Goal: Transaction & Acquisition: Obtain resource

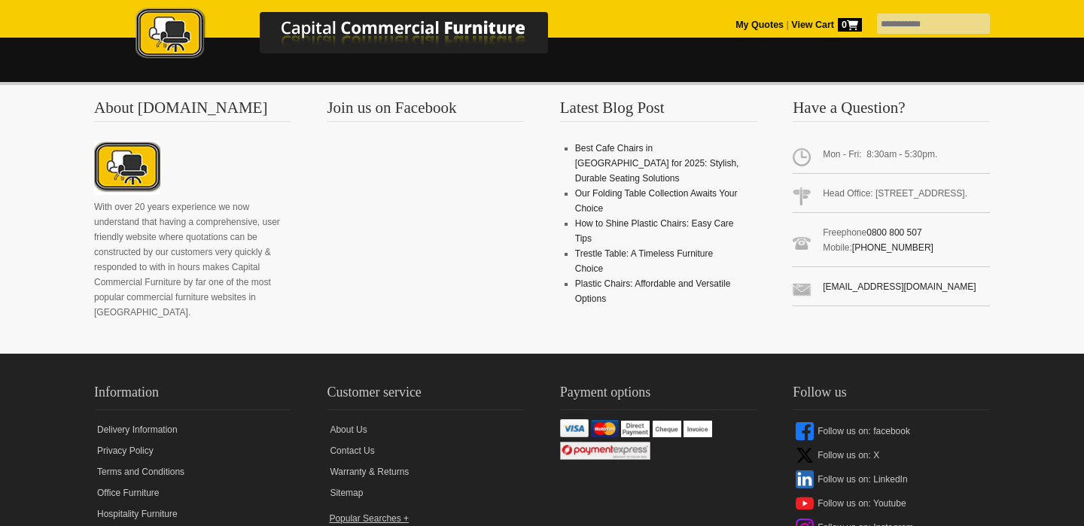
scroll to position [1057, 0]
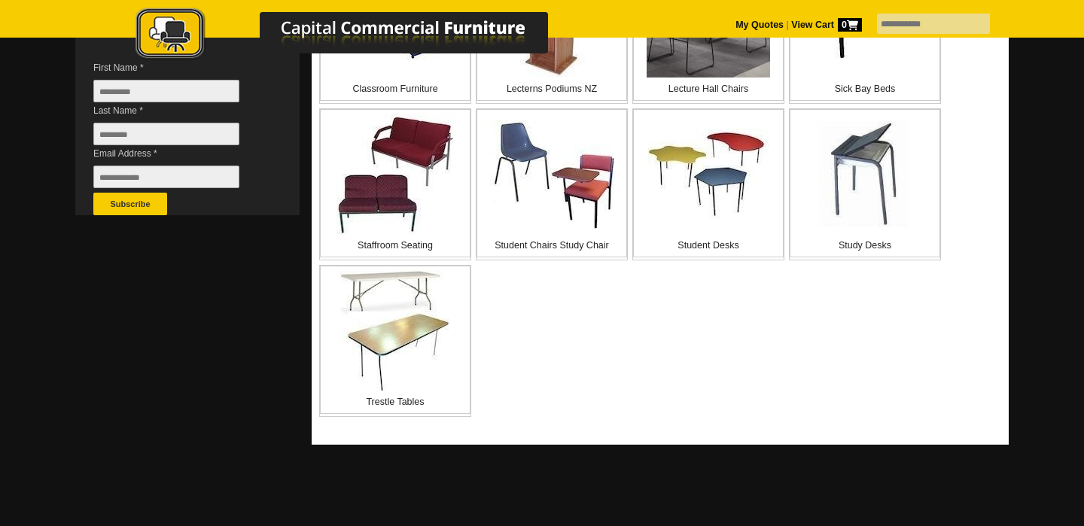
scroll to position [470, 0]
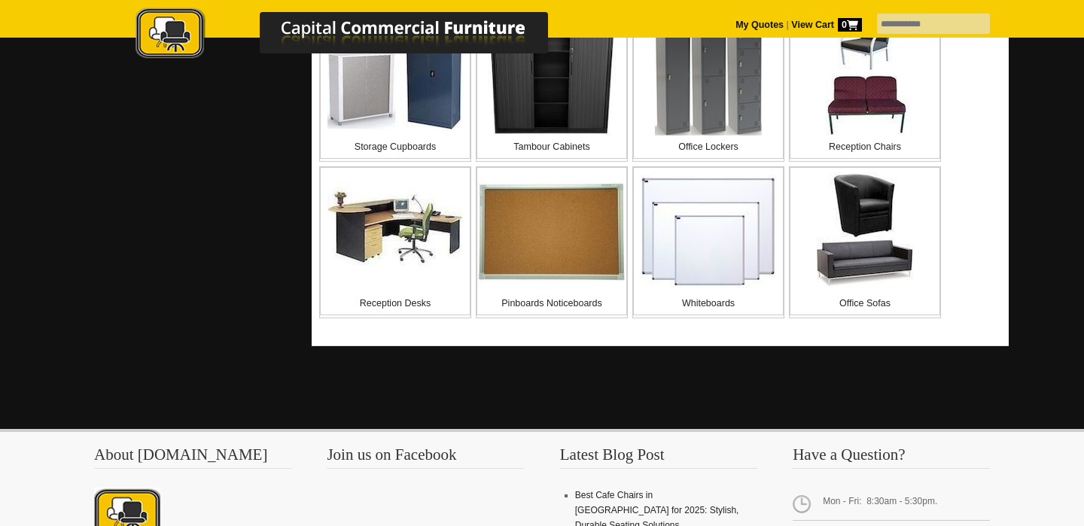
scroll to position [872, 0]
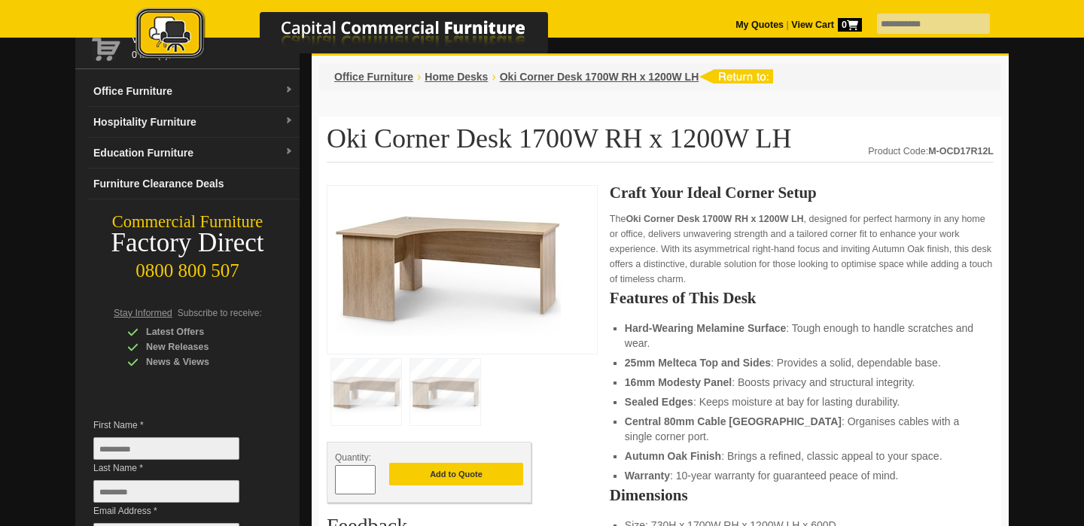
scroll to position [96, 0]
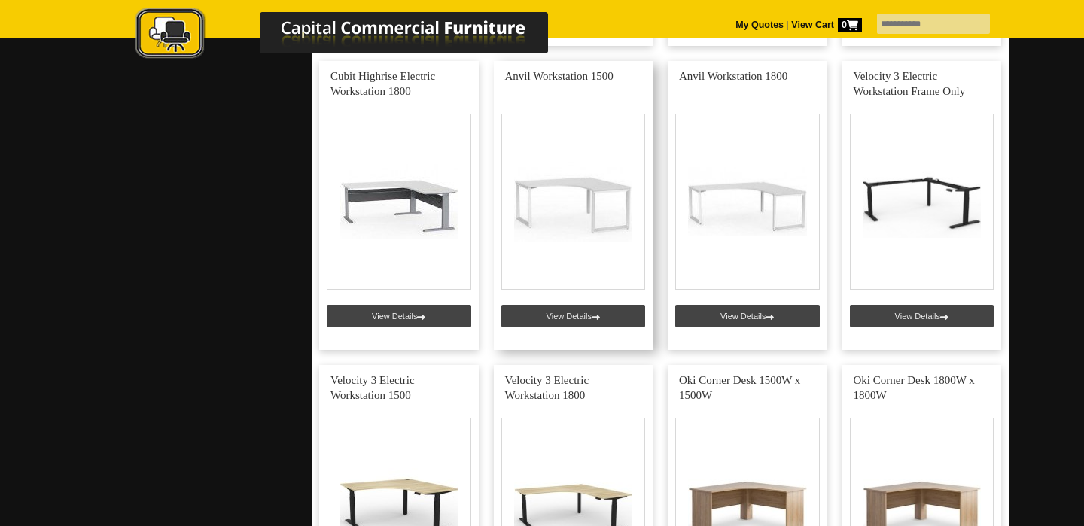
scroll to position [1257, 0]
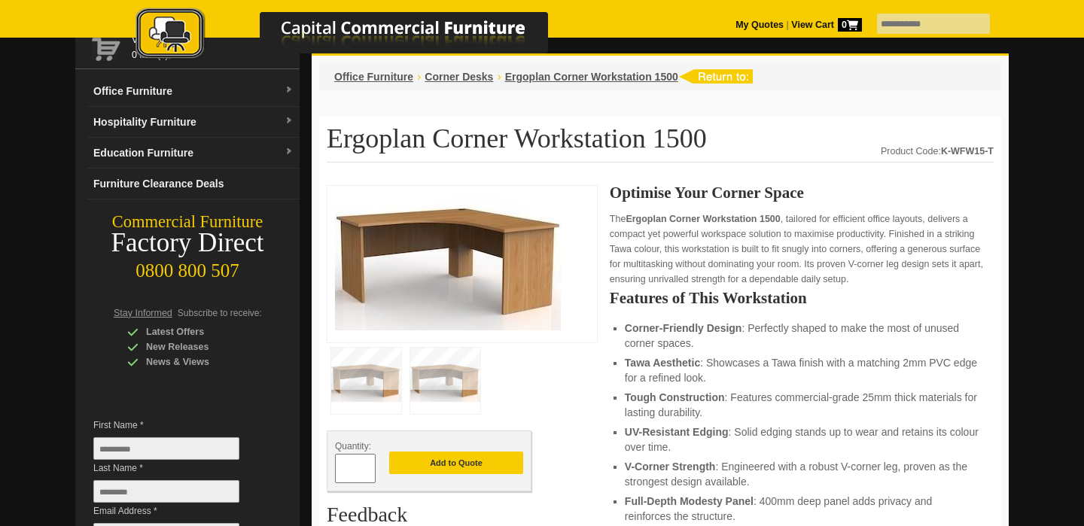
scroll to position [95, 0]
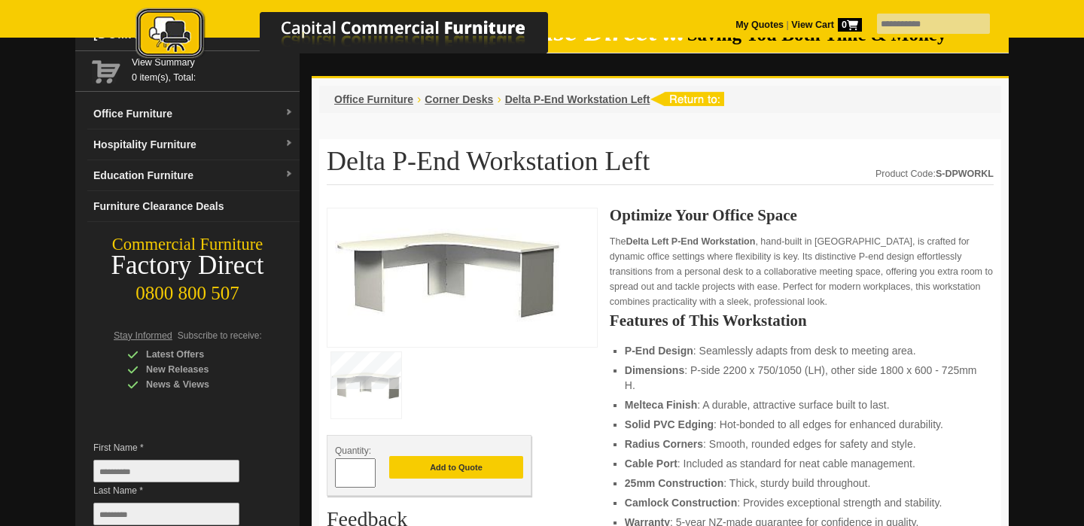
scroll to position [74, 0]
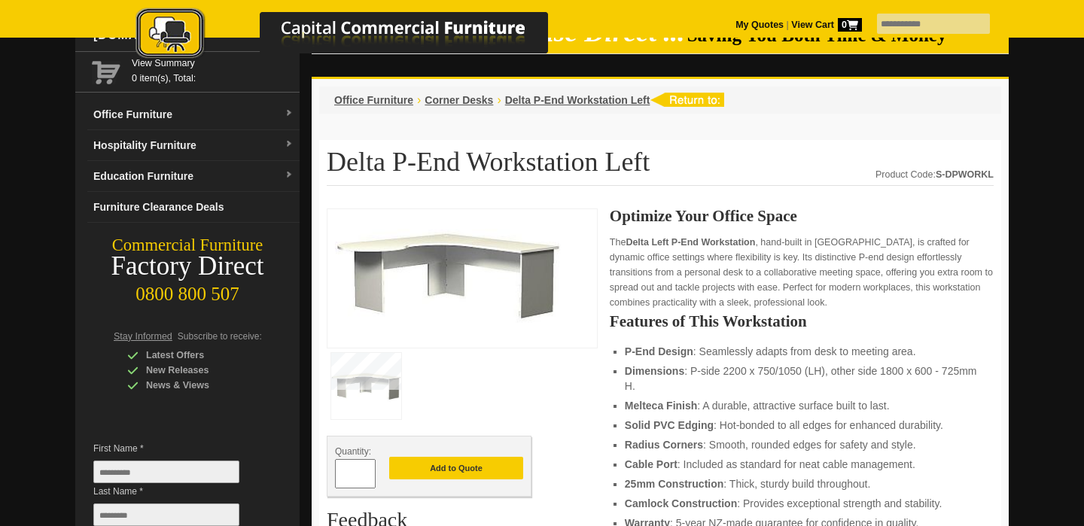
click at [466, 273] on img at bounding box center [448, 276] width 226 height 119
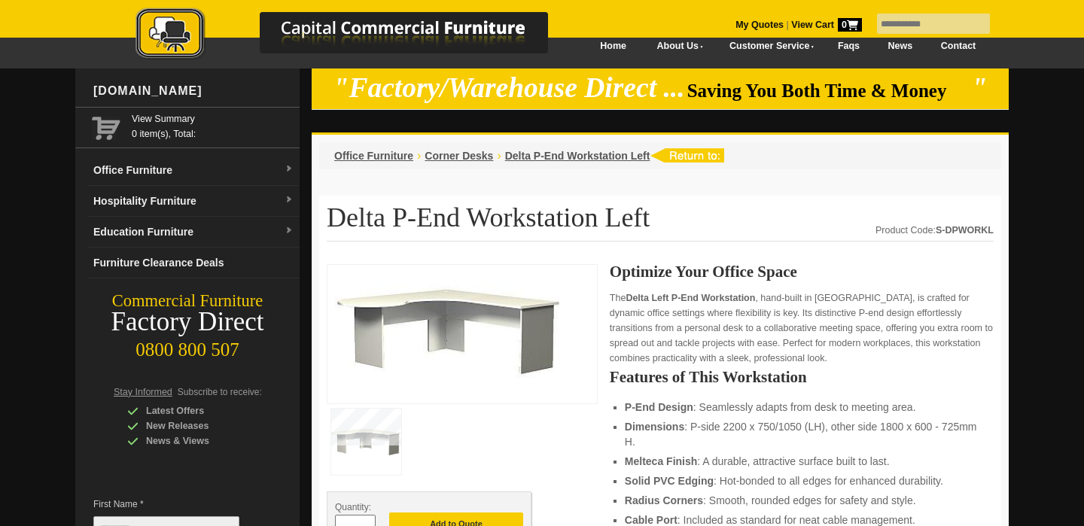
scroll to position [0, 0]
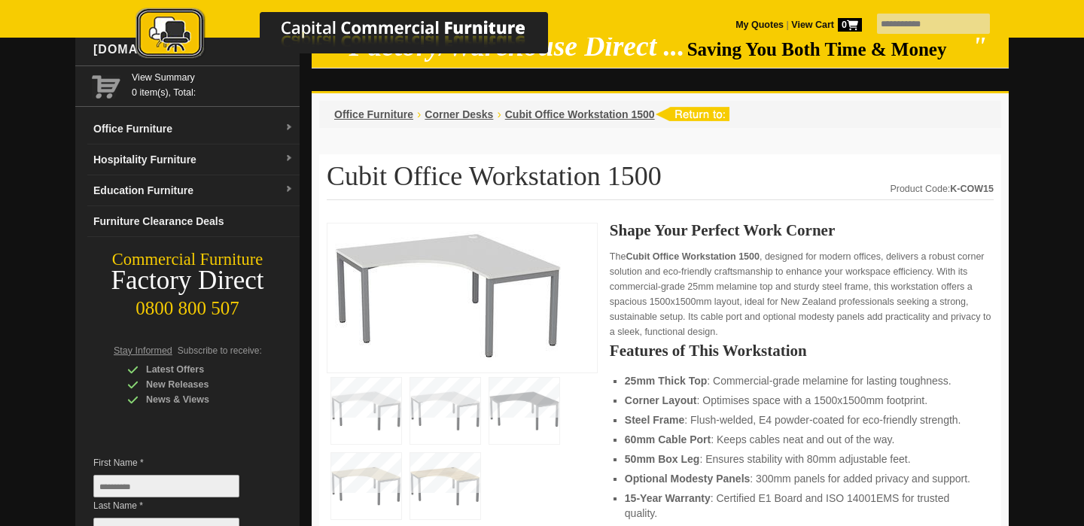
scroll to position [52, 0]
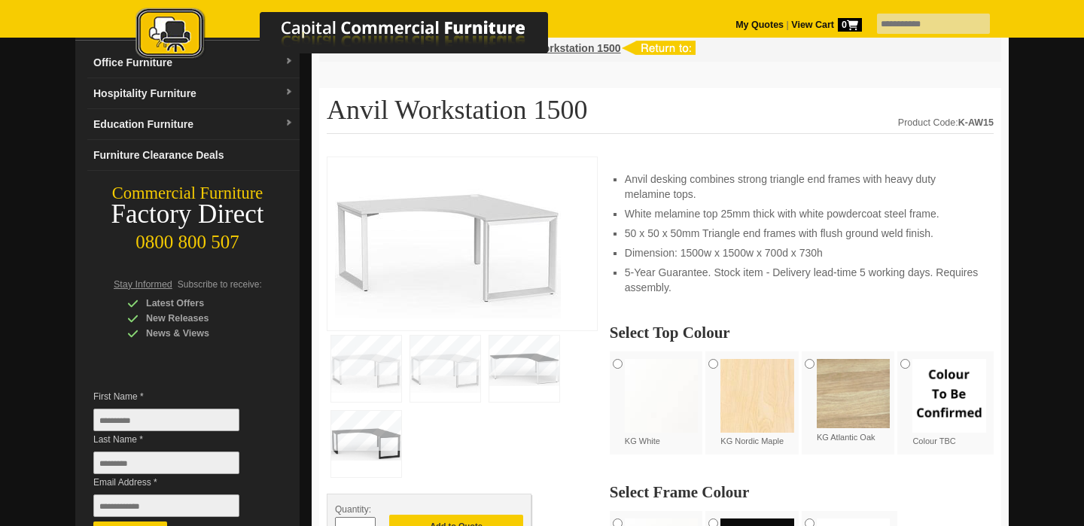
scroll to position [125, 0]
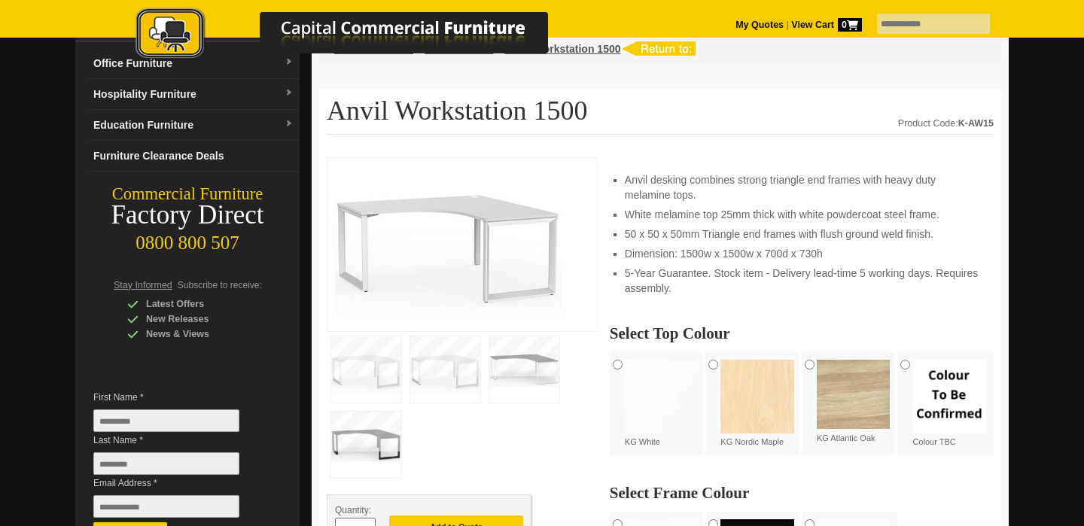
click at [519, 390] on img at bounding box center [524, 369] width 70 height 66
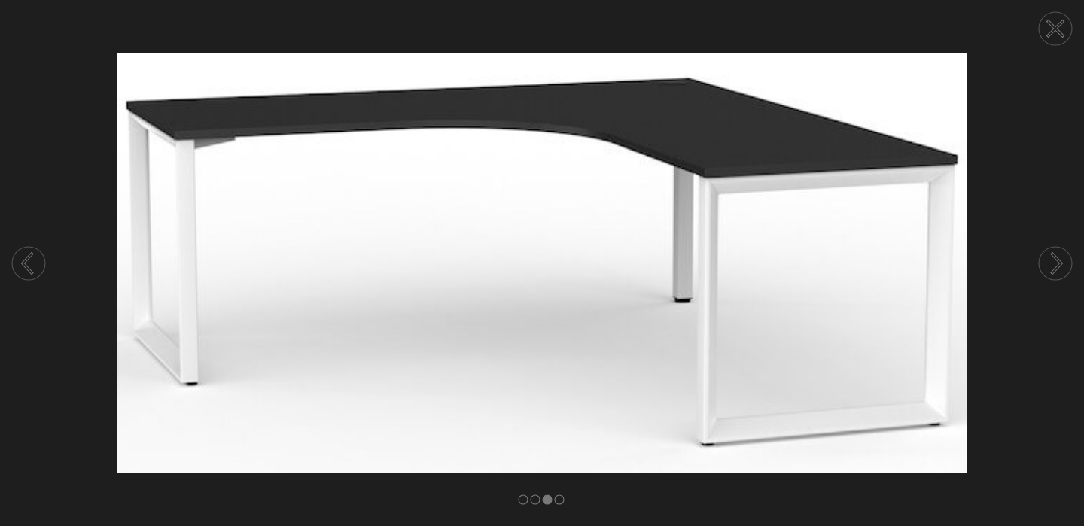
click at [1057, 260] on icon at bounding box center [1056, 264] width 9 height 20
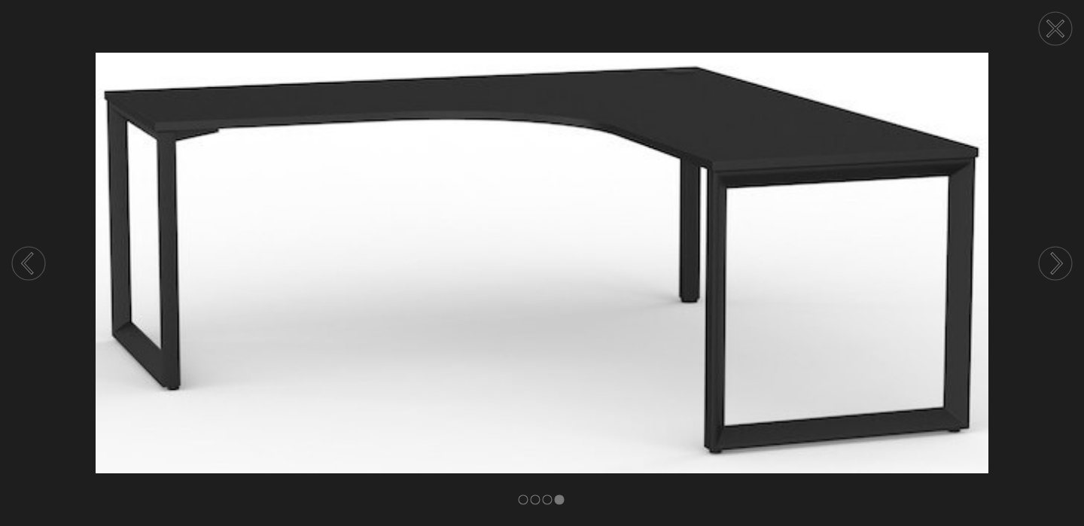
click at [1057, 32] on circle at bounding box center [1055, 28] width 33 height 33
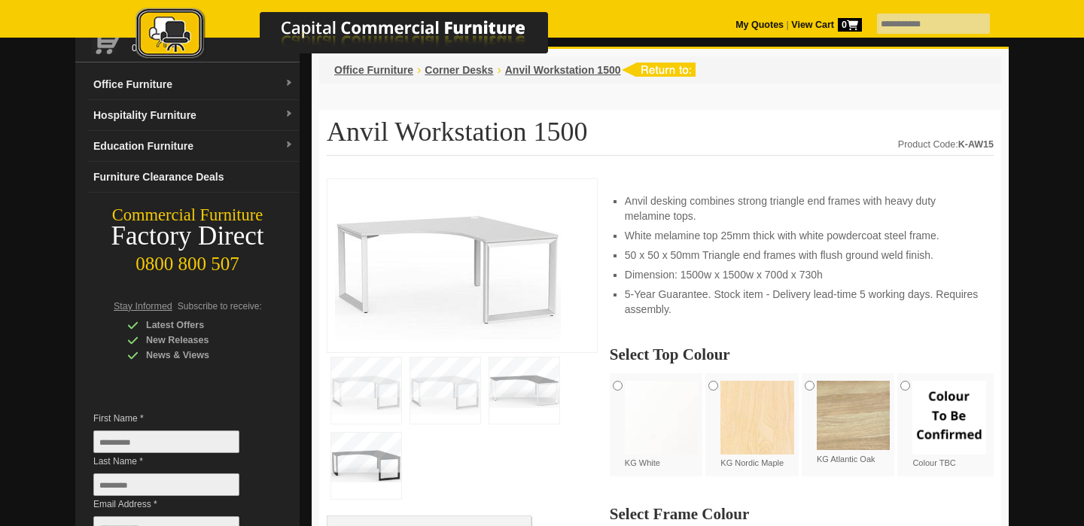
scroll to position [117, 0]
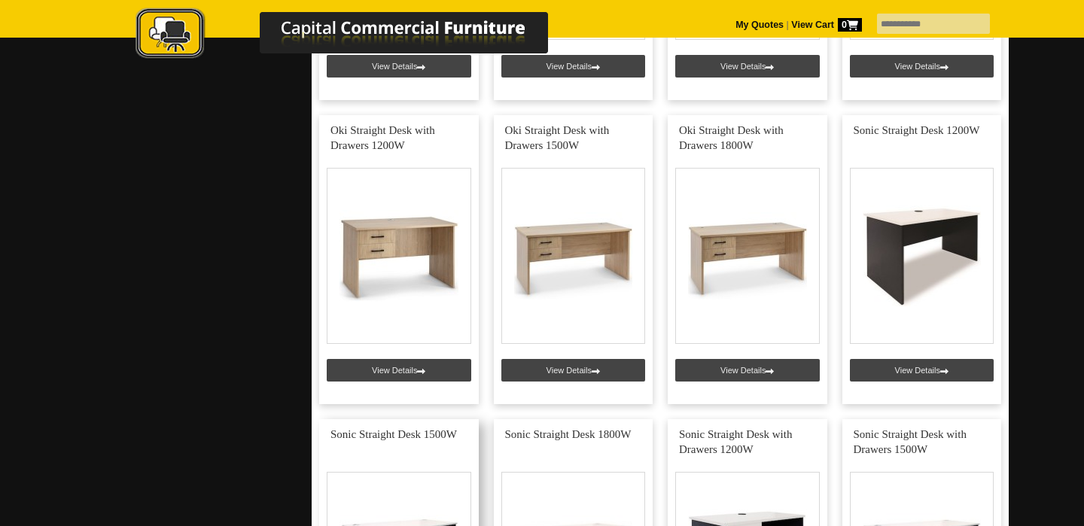
scroll to position [7584, 0]
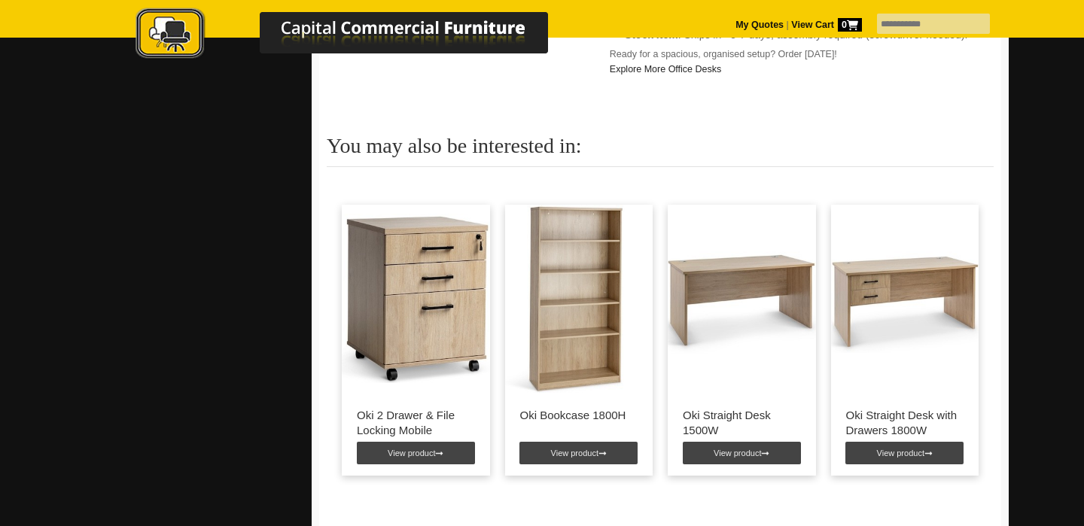
scroll to position [829, 0]
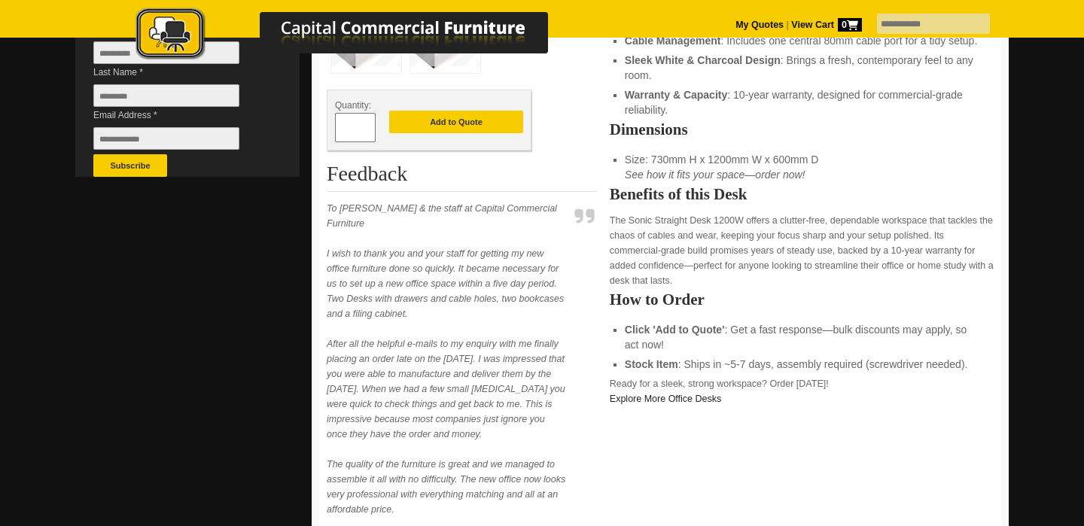
scroll to position [485, 0]
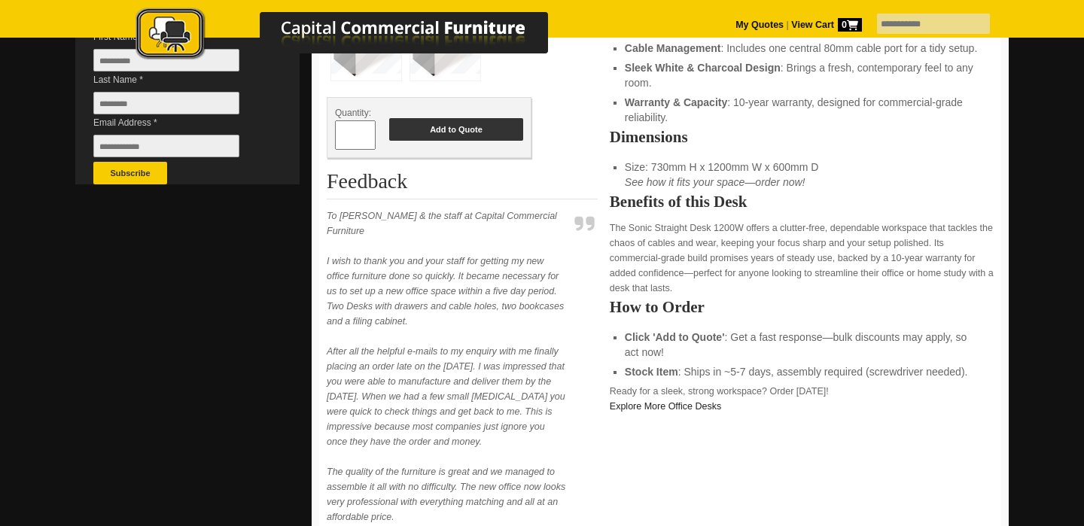
click at [449, 128] on button "Add to Quote" at bounding box center [456, 129] width 134 height 23
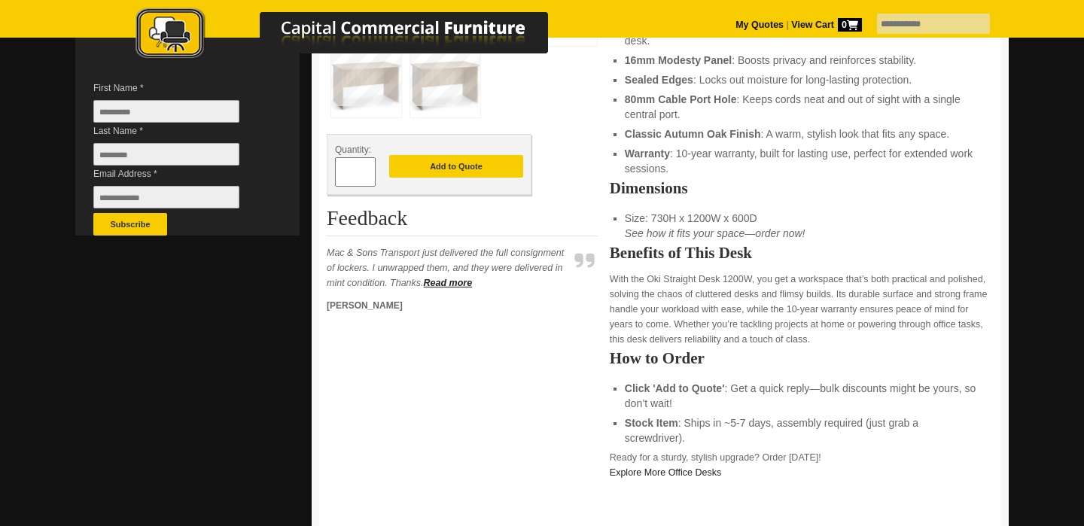
scroll to position [433, 0]
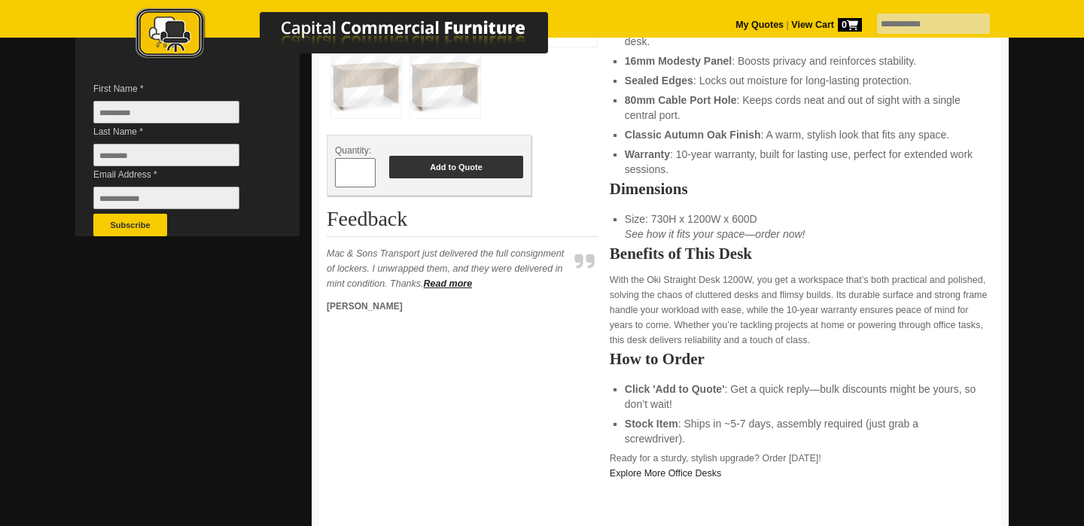
click at [460, 166] on button "Add to Quote" at bounding box center [456, 167] width 134 height 23
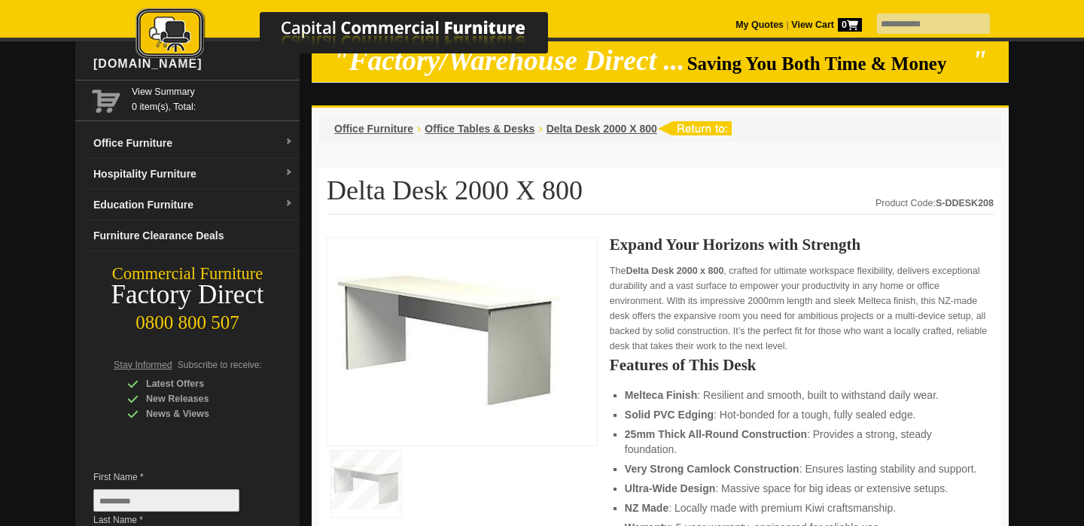
scroll to position [59, 0]
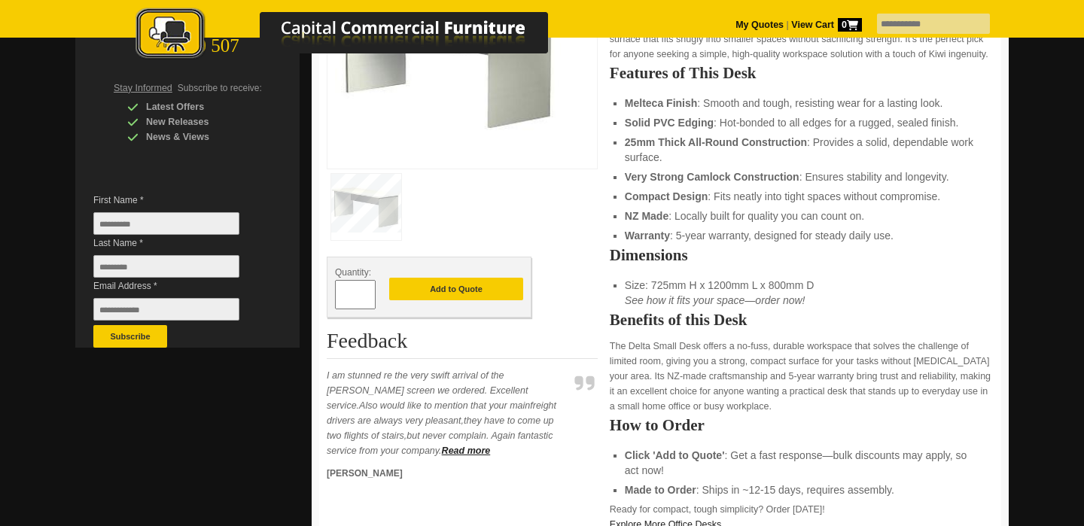
scroll to position [318, 0]
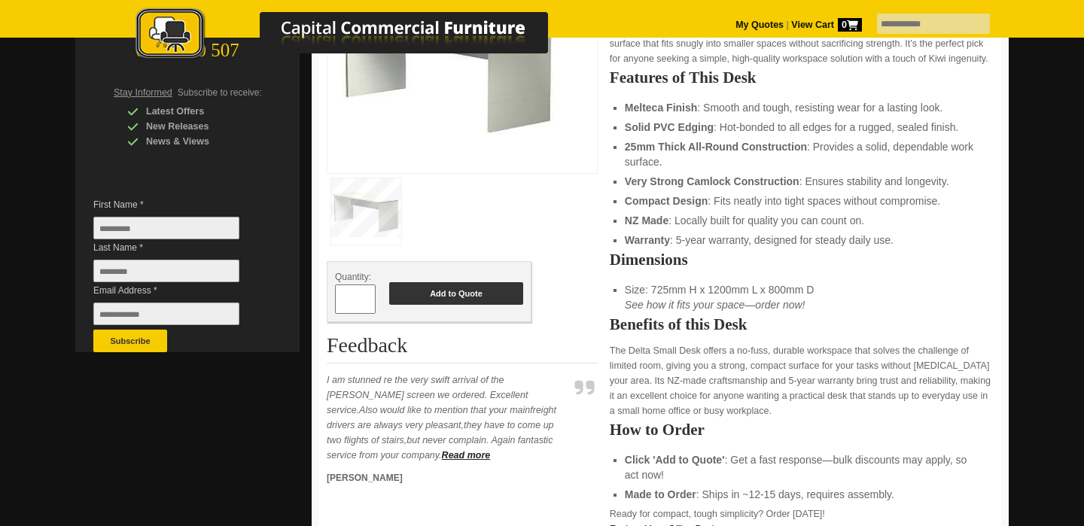
click at [452, 293] on button "Add to Quote" at bounding box center [456, 293] width 134 height 23
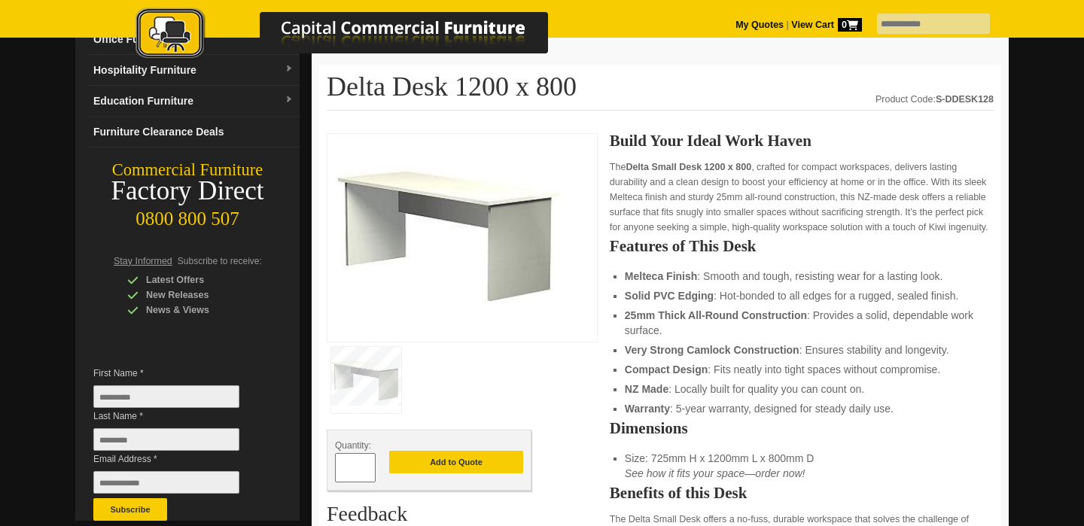
scroll to position [147, 0]
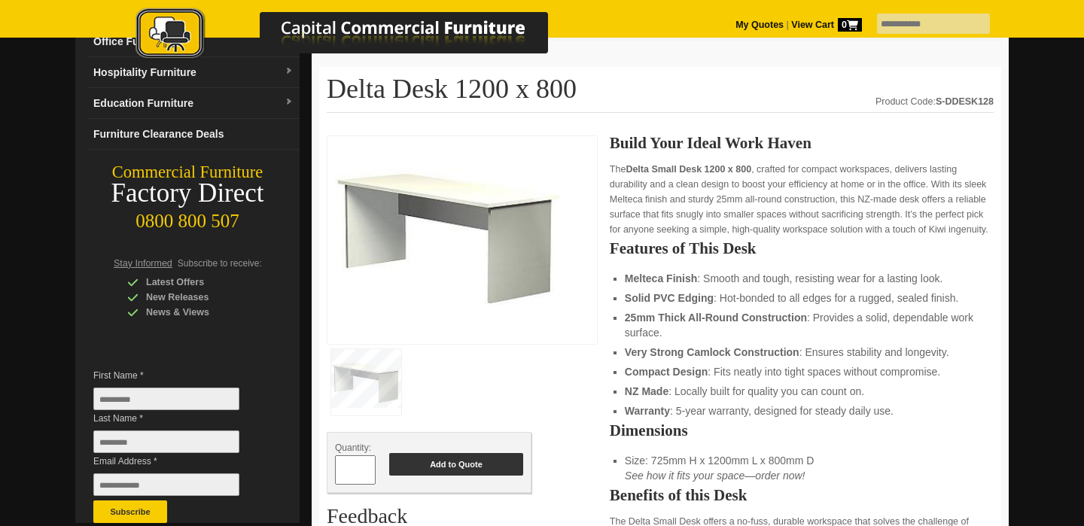
click at [458, 462] on button "Add to Quote" at bounding box center [456, 464] width 134 height 23
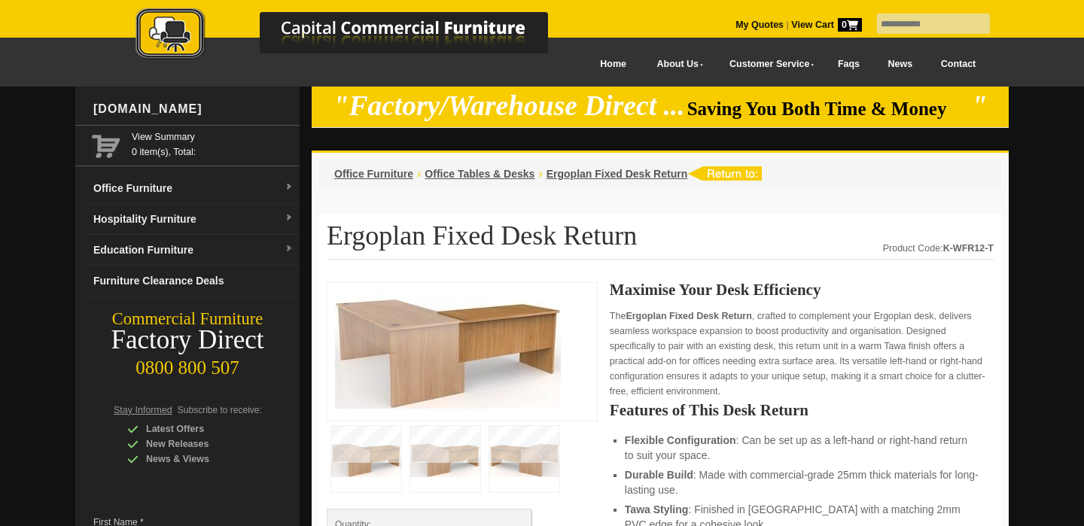
click at [451, 340] on img at bounding box center [448, 349] width 226 height 118
click at [462, 340] on img at bounding box center [448, 349] width 226 height 118
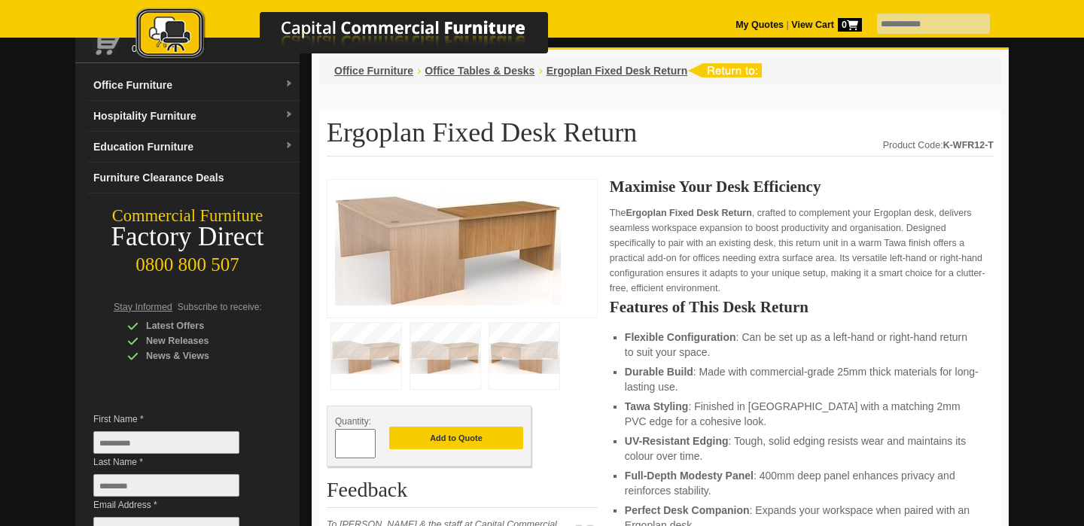
scroll to position [105, 0]
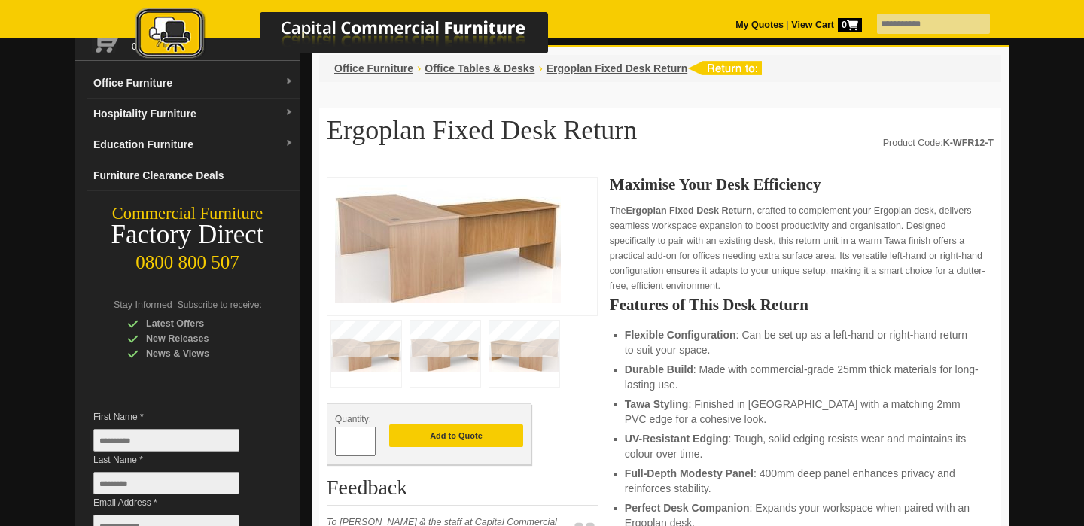
click at [440, 352] on img at bounding box center [445, 354] width 70 height 66
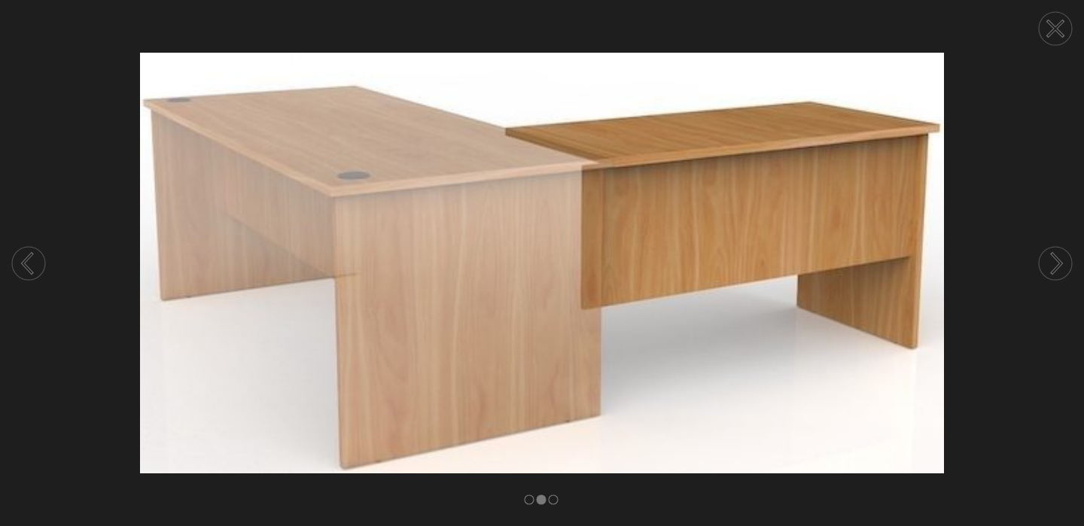
click at [1055, 267] on icon at bounding box center [1056, 263] width 9 height 19
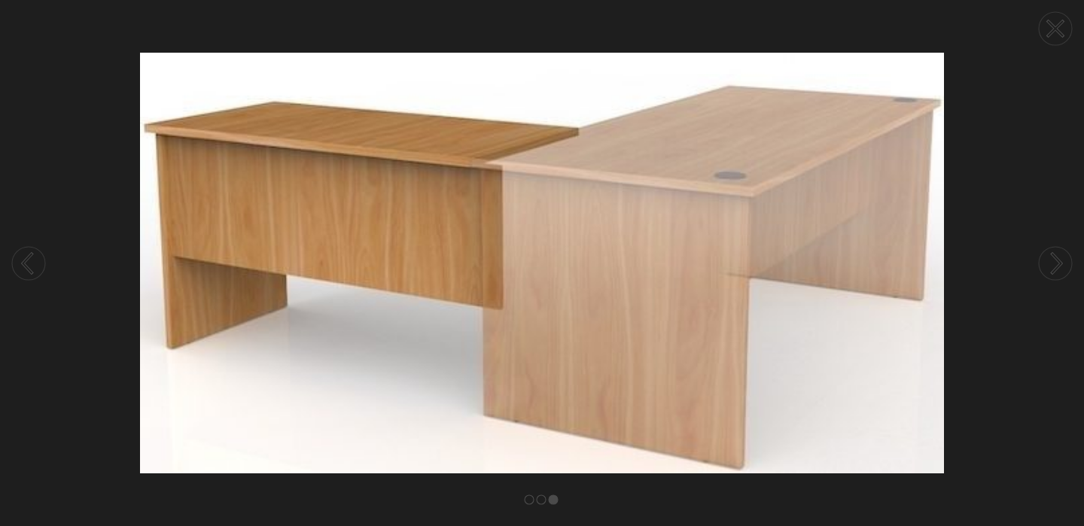
click at [1055, 267] on icon at bounding box center [1056, 263] width 9 height 19
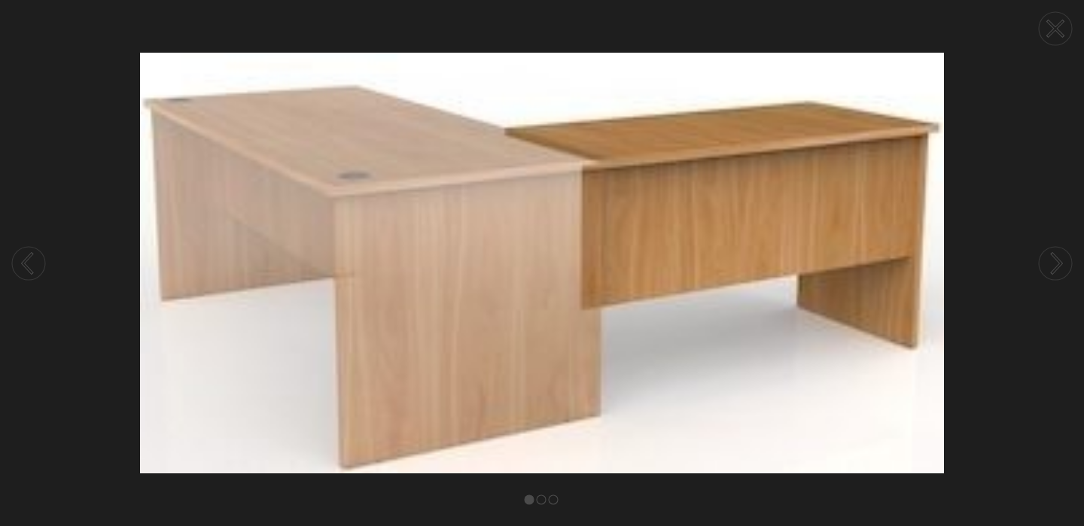
click at [1055, 267] on icon at bounding box center [1056, 263] width 9 height 19
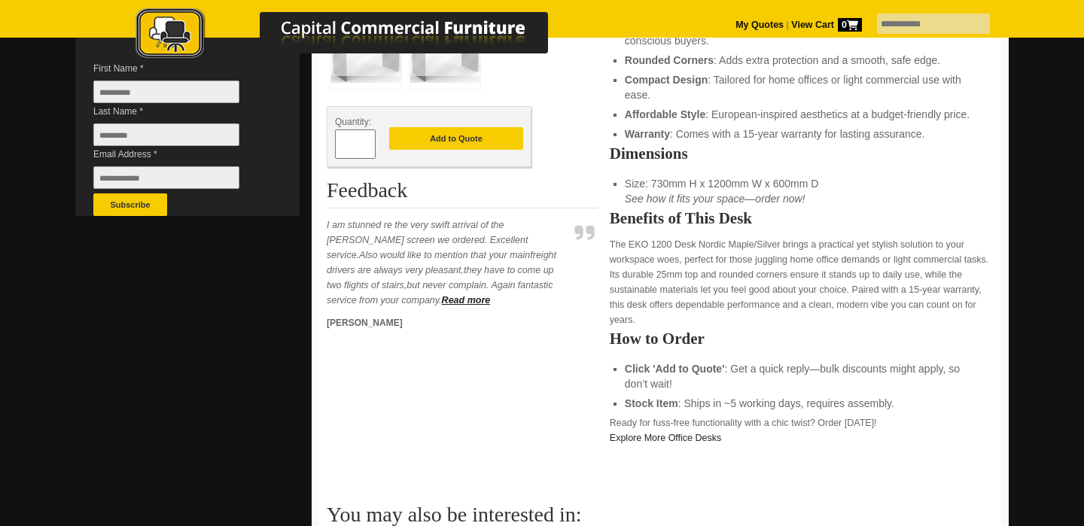
scroll to position [452, 0]
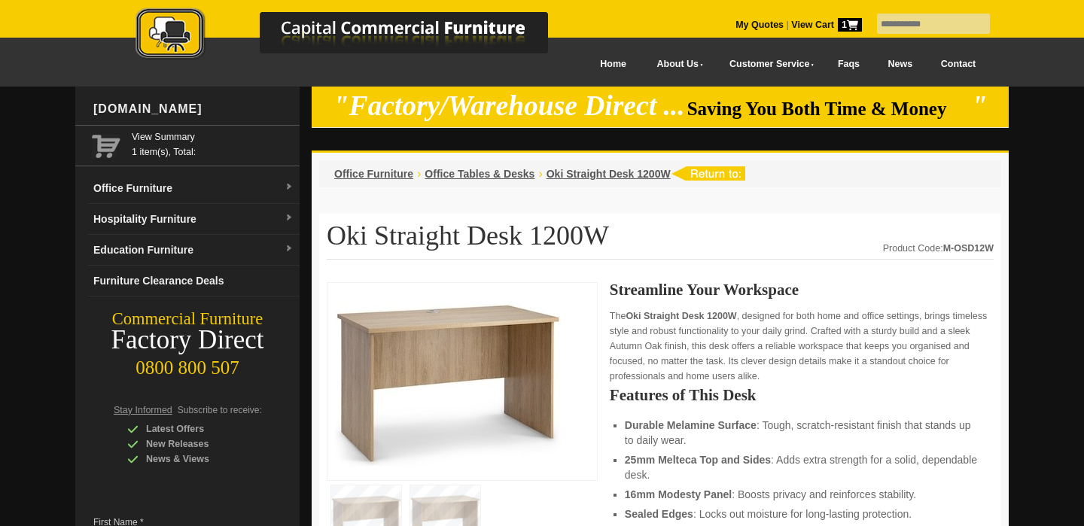
click at [739, 25] on link "My Quotes" at bounding box center [759, 25] width 48 height 11
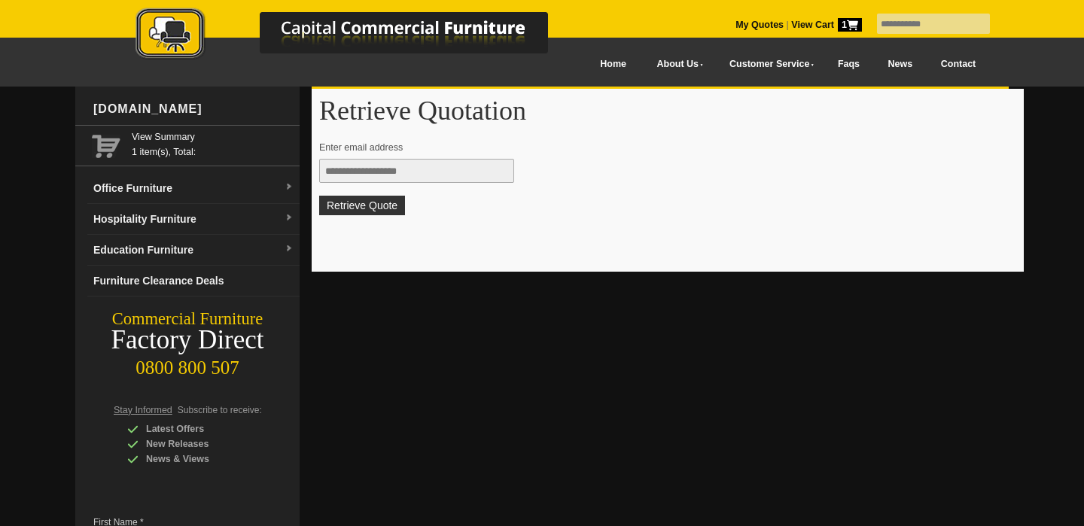
click at [389, 172] on input "text" at bounding box center [416, 171] width 195 height 24
type input "**********"
click at [355, 208] on button "Retrieve Quote" at bounding box center [362, 206] width 86 height 20
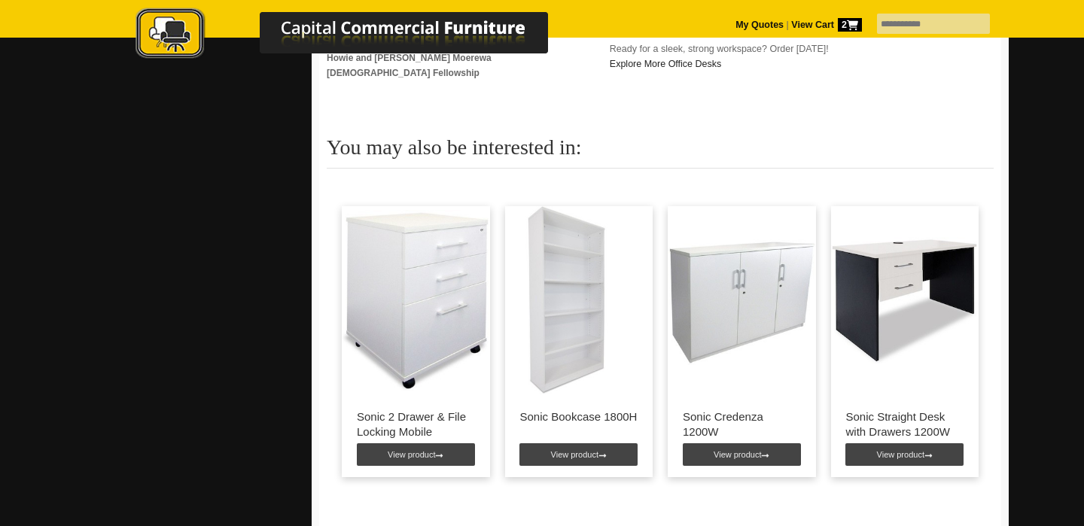
scroll to position [837, 0]
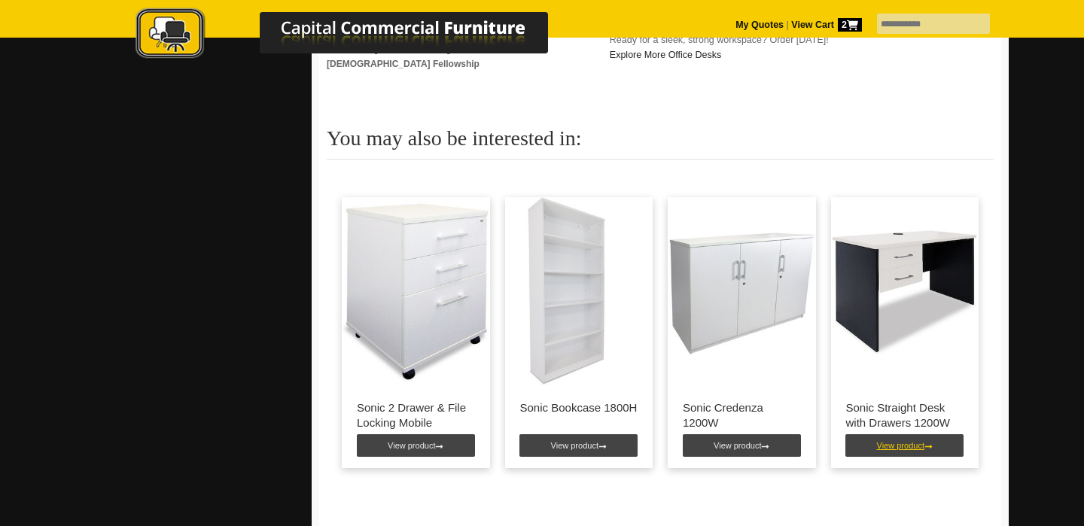
click at [896, 438] on link "View product" at bounding box center [904, 445] width 118 height 23
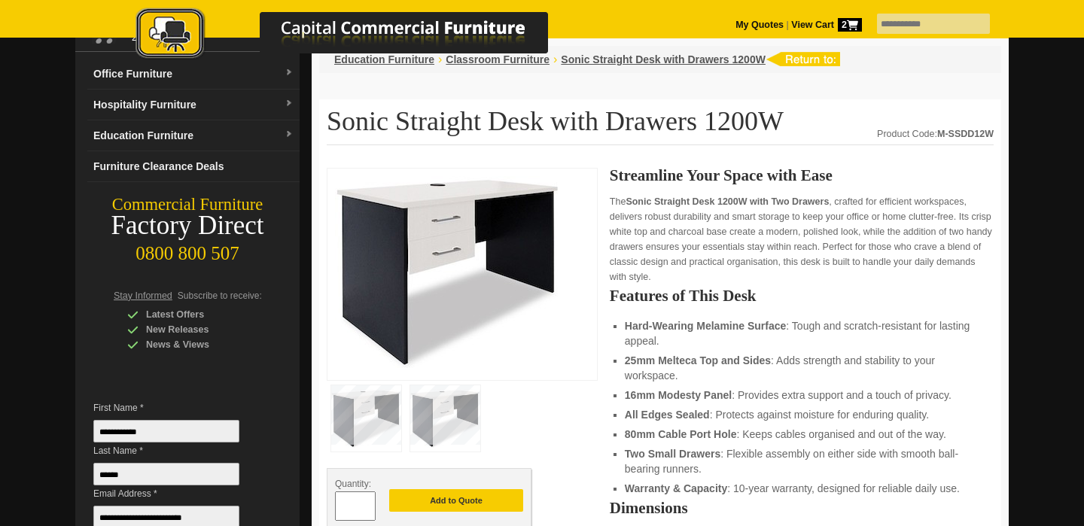
scroll to position [110, 0]
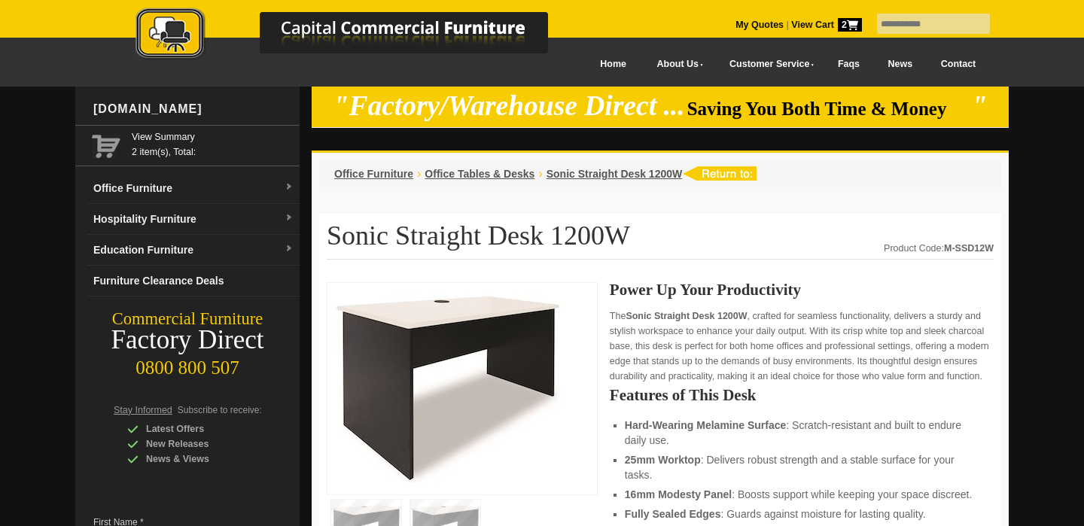
scroll to position [837, 0]
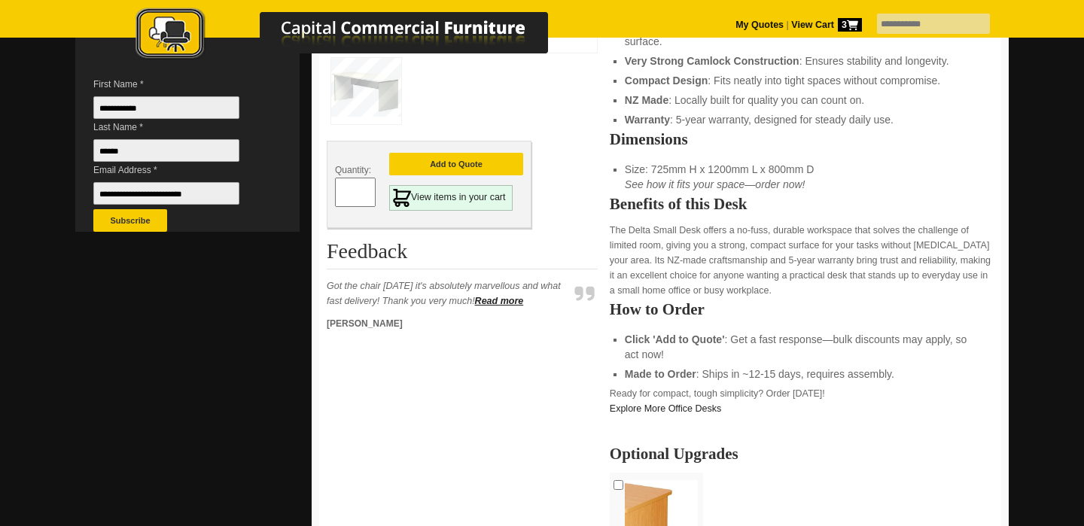
scroll to position [436, 0]
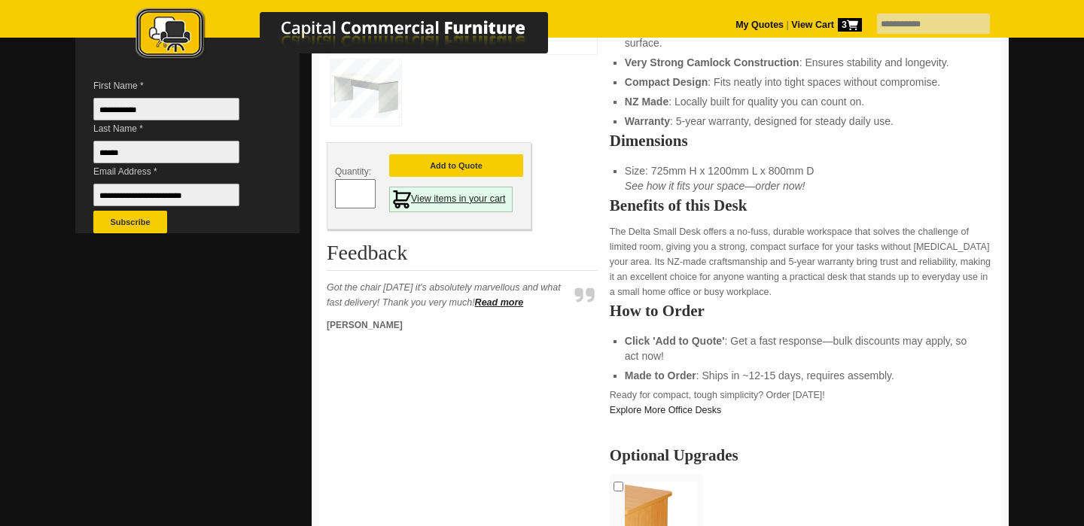
click at [461, 198] on link "View items in your cart" at bounding box center [450, 200] width 123 height 26
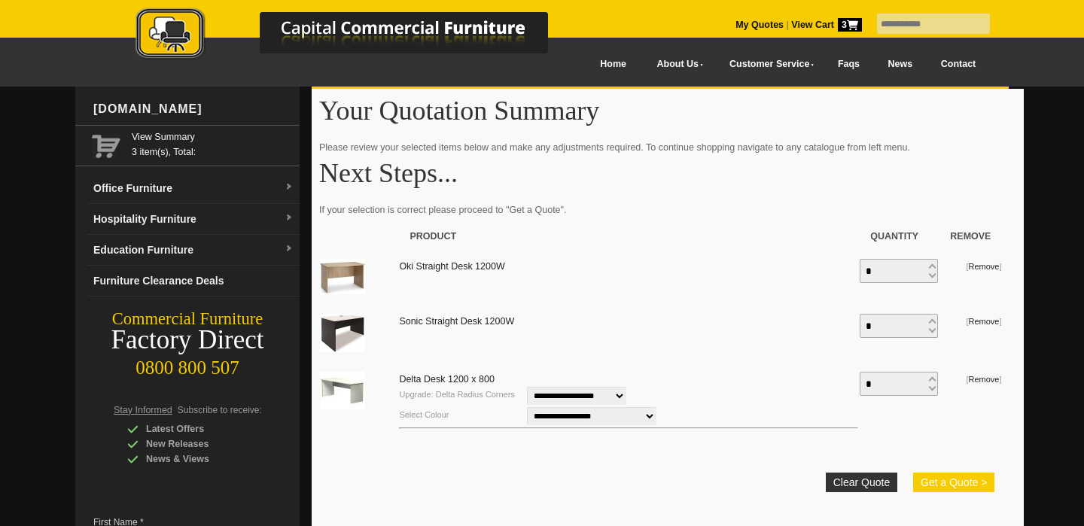
click at [952, 481] on button "Get a Quote >" at bounding box center [953, 483] width 81 height 20
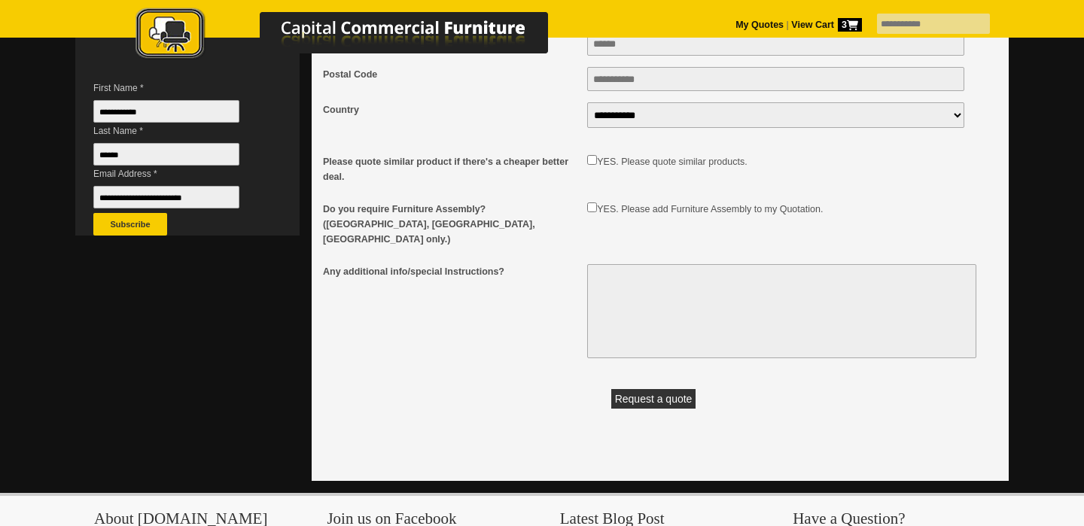
scroll to position [441, 0]
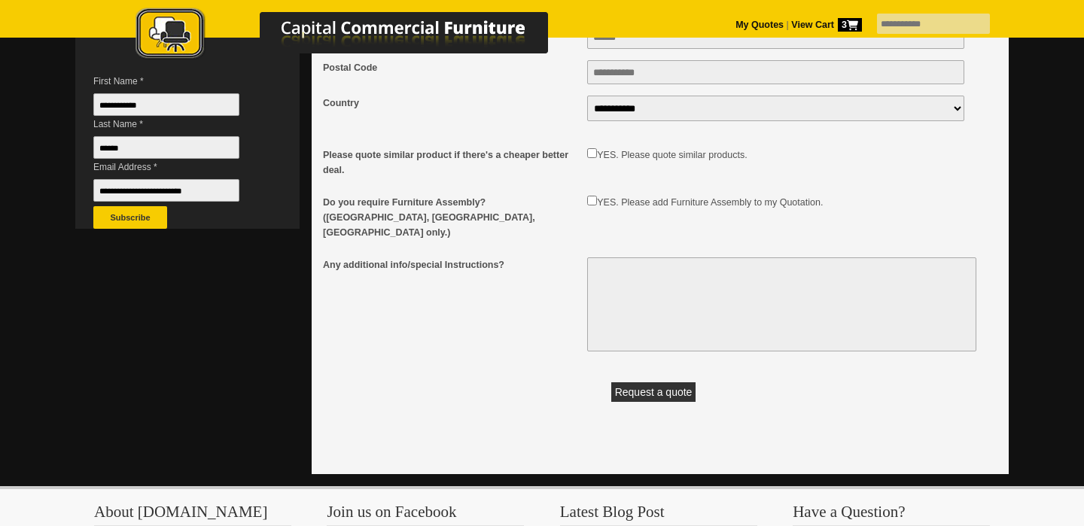
click at [655, 387] on button "Request a quote" at bounding box center [653, 392] width 85 height 20
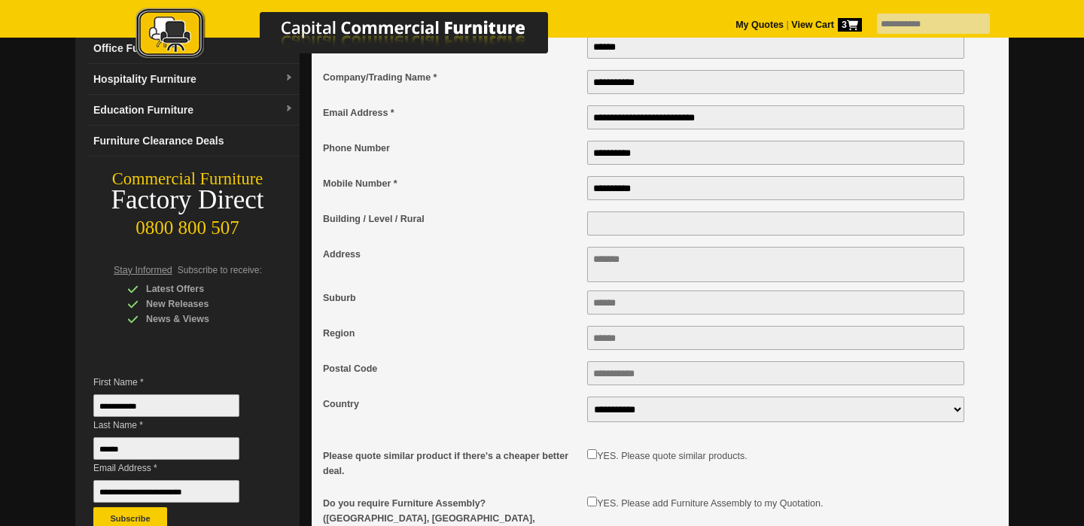
scroll to position [128, 0]
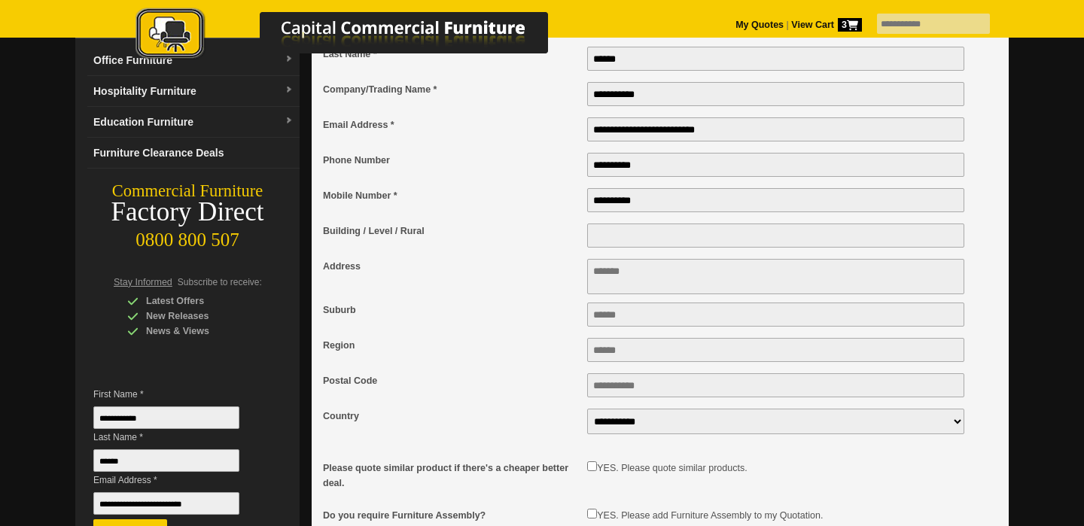
click at [628, 282] on textarea "Address" at bounding box center [775, 276] width 377 height 35
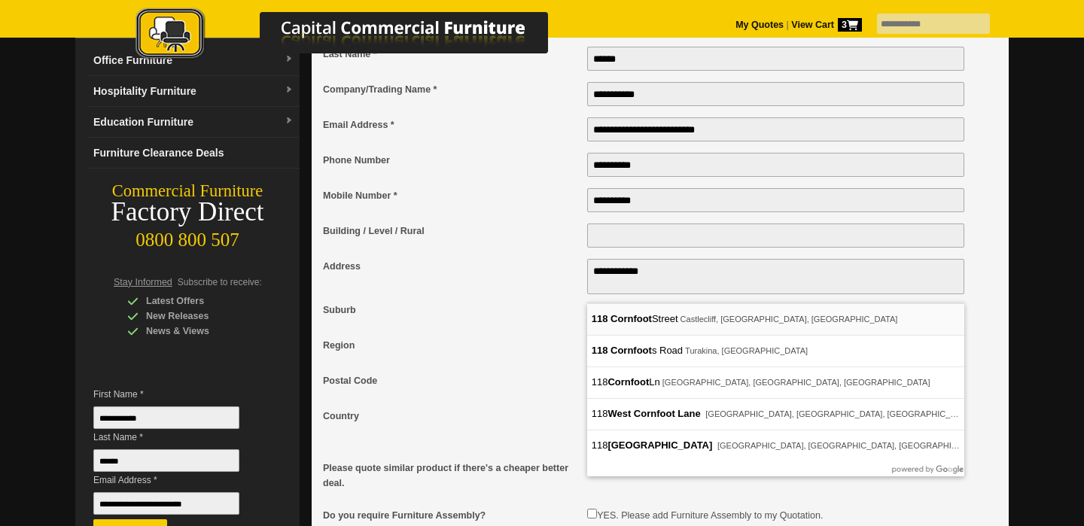
type textarea "**********"
type input "**********"
type input "*********"
type input "****"
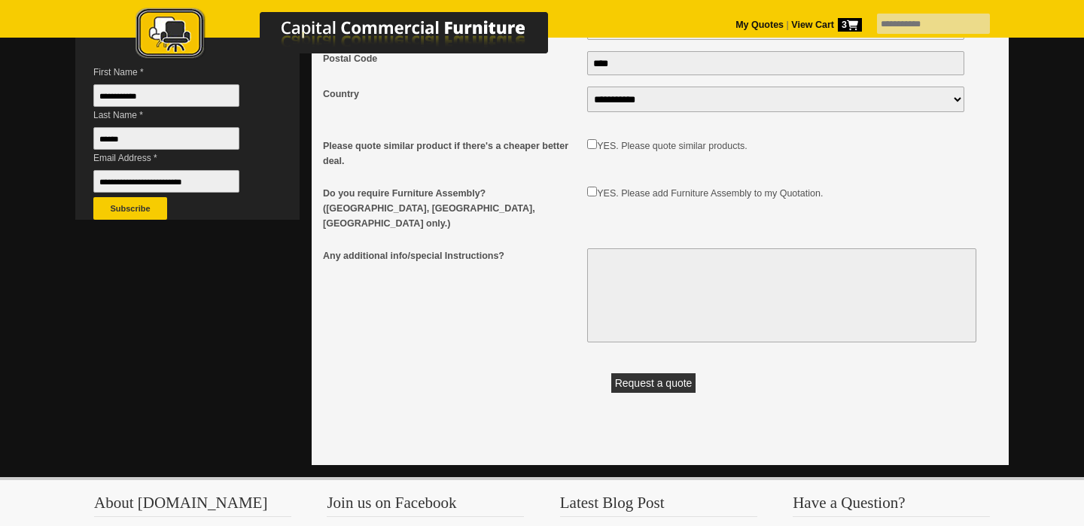
scroll to position [452, 0]
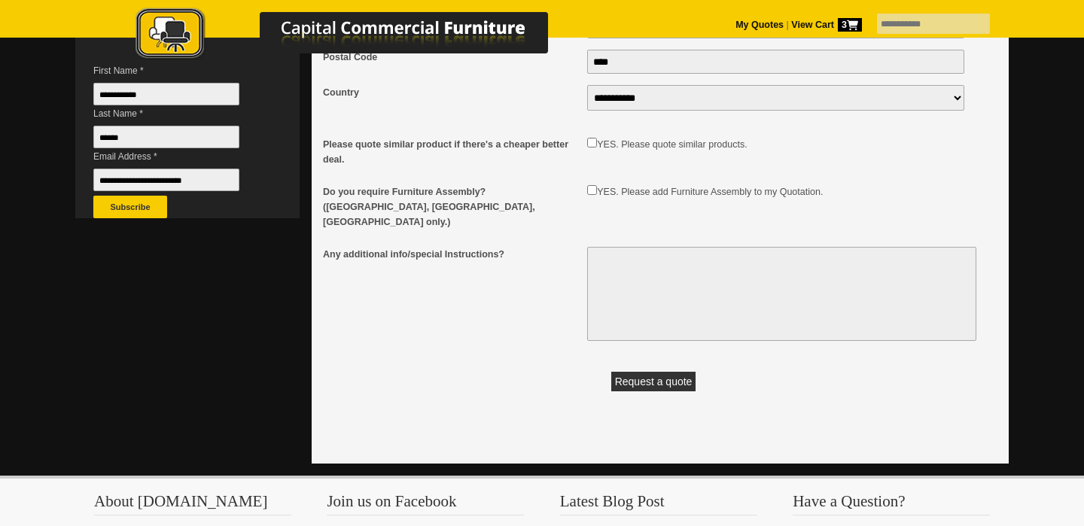
click at [658, 376] on button "Request a quote" at bounding box center [653, 382] width 85 height 20
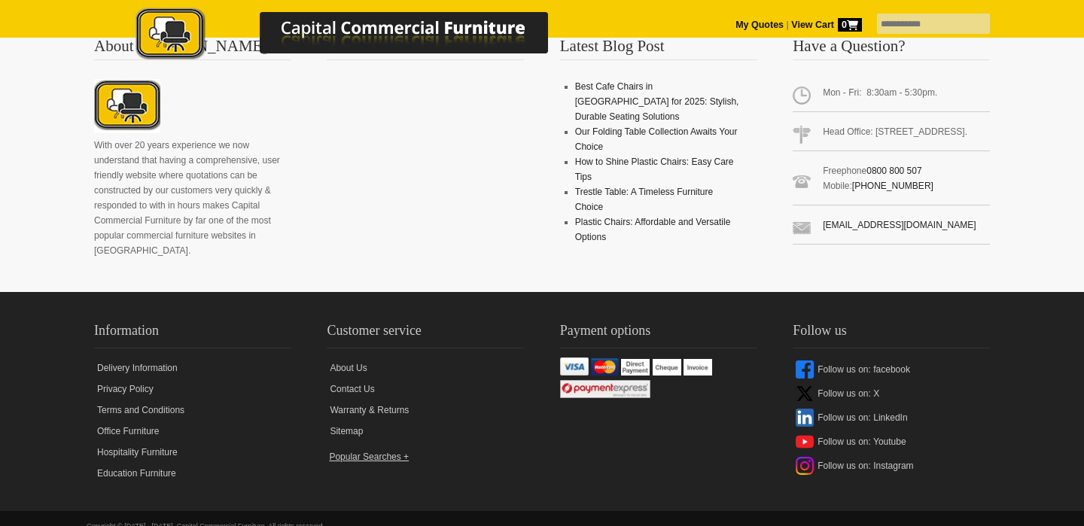
scroll to position [2288, 0]
